Goal: Task Accomplishment & Management: Manage account settings

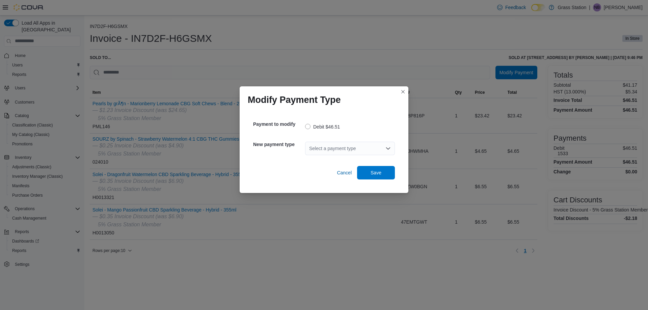
click at [372, 148] on div "Select a payment type" at bounding box center [350, 149] width 90 height 14
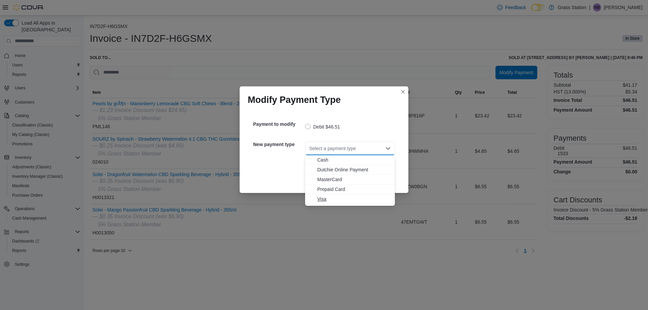
click at [332, 198] on span "Visa" at bounding box center [354, 199] width 74 height 7
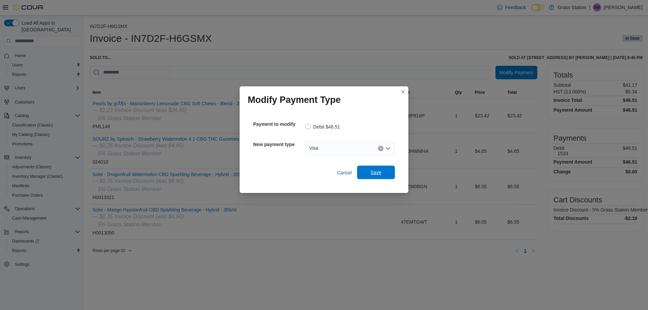
click at [370, 177] on span "Save" at bounding box center [376, 173] width 30 height 14
